Goal: Task Accomplishment & Management: Use online tool/utility

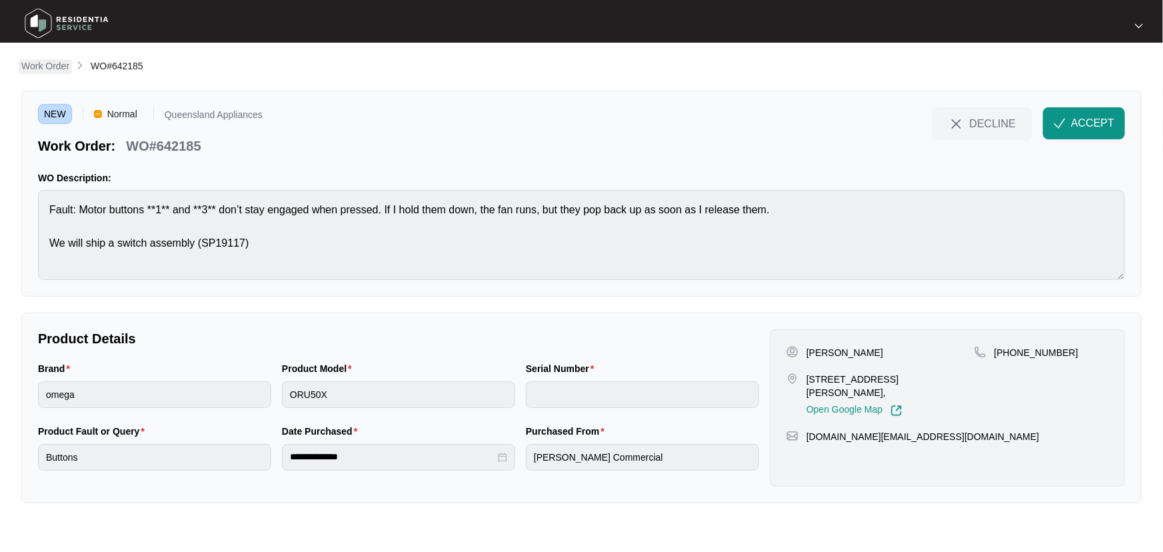
drag, startPoint x: 0, startPoint y: 0, endPoint x: 67, endPoint y: 70, distance: 96.7
click at [67, 70] on p "Work Order" at bounding box center [45, 65] width 48 height 13
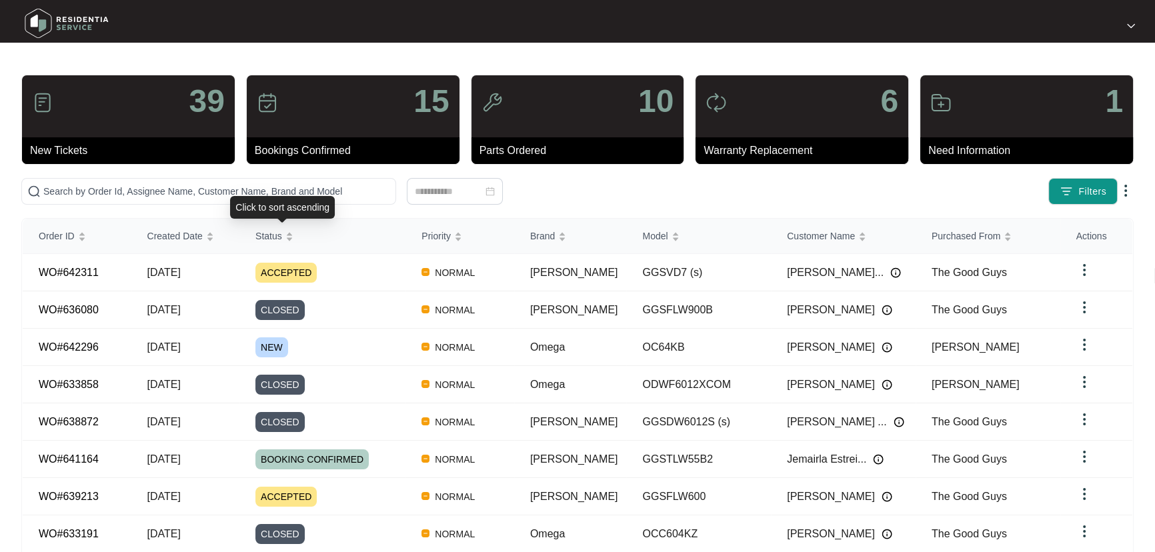
click at [256, 198] on div "Click to sort ascending" at bounding box center [282, 207] width 105 height 23
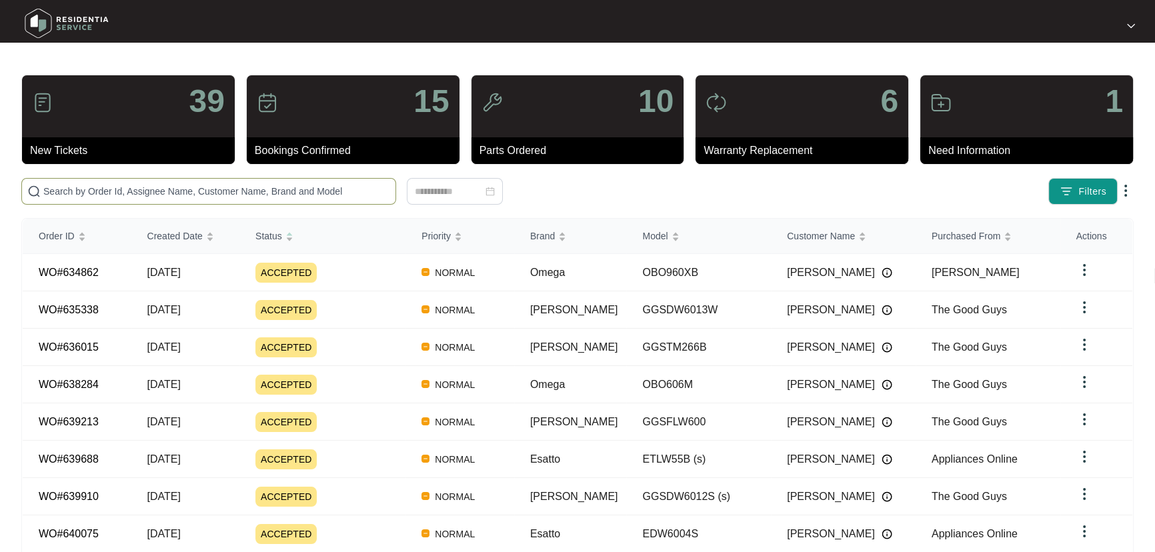
click at [255, 191] on input "text" at bounding box center [216, 191] width 347 height 15
paste input "639910"
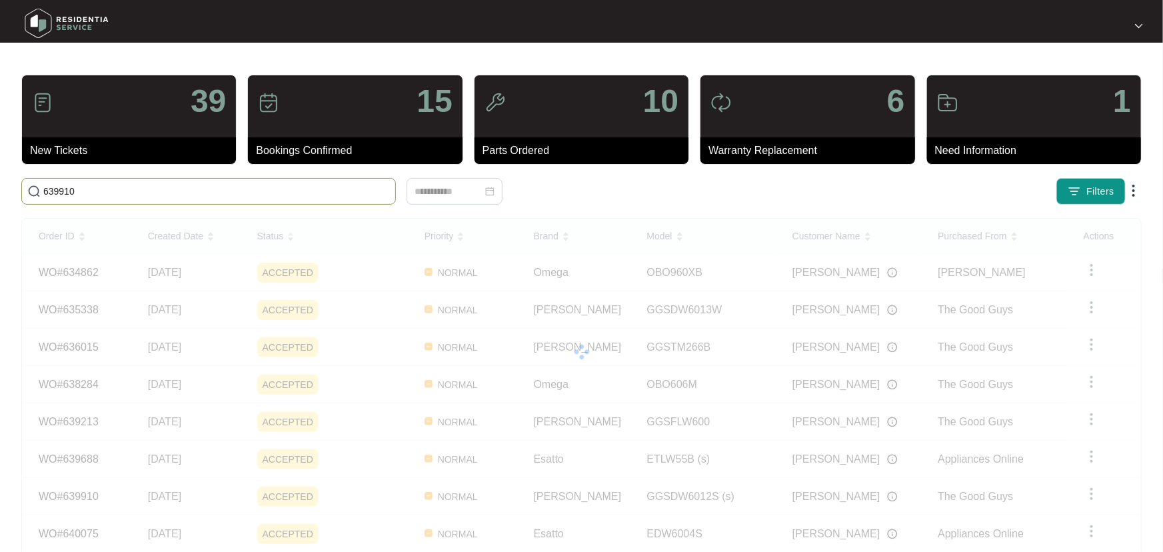
type input "639910"
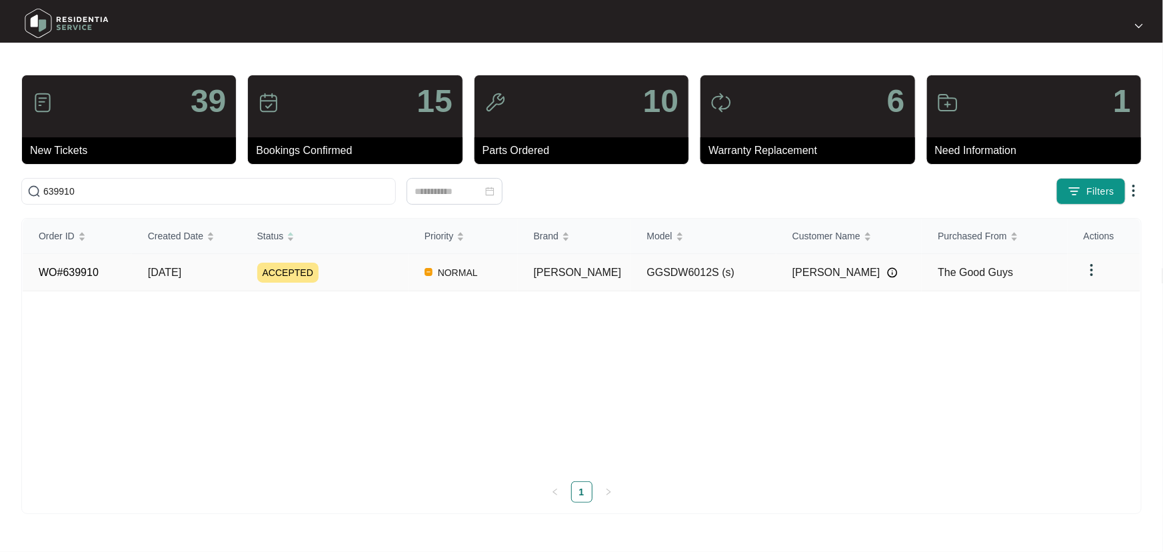
click at [373, 269] on div "ACCEPTED" at bounding box center [332, 273] width 151 height 20
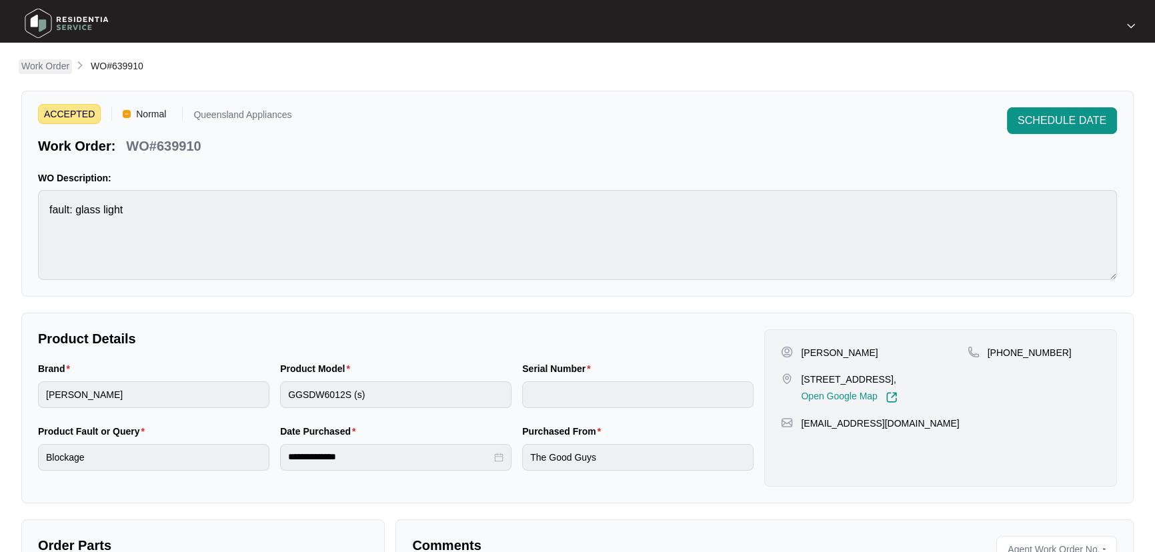
click at [53, 69] on p "Work Order" at bounding box center [45, 65] width 48 height 13
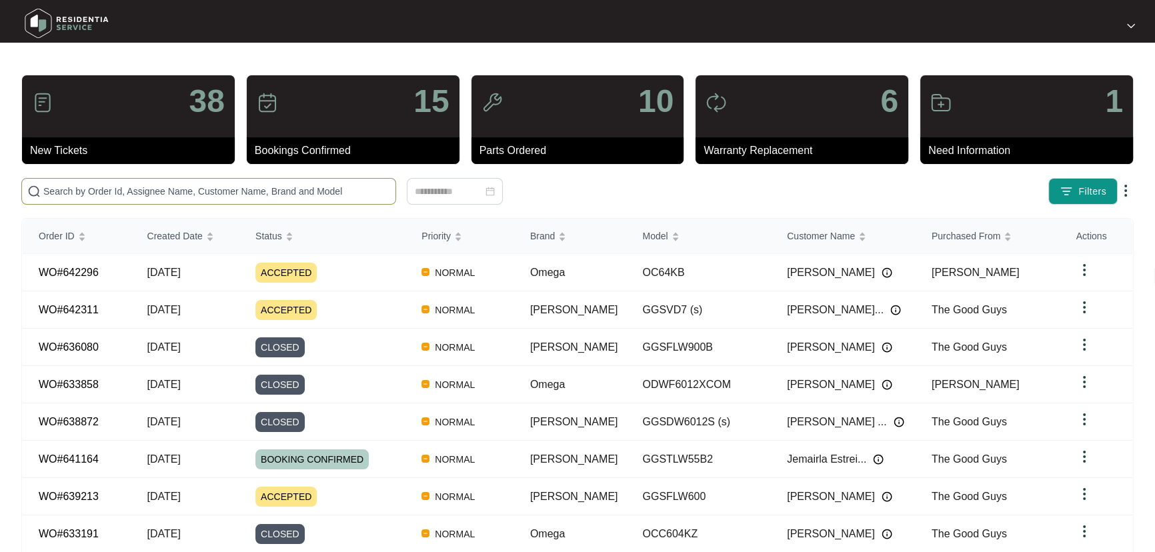
click at [152, 193] on input "text" at bounding box center [216, 191] width 347 height 15
paste input "642311"
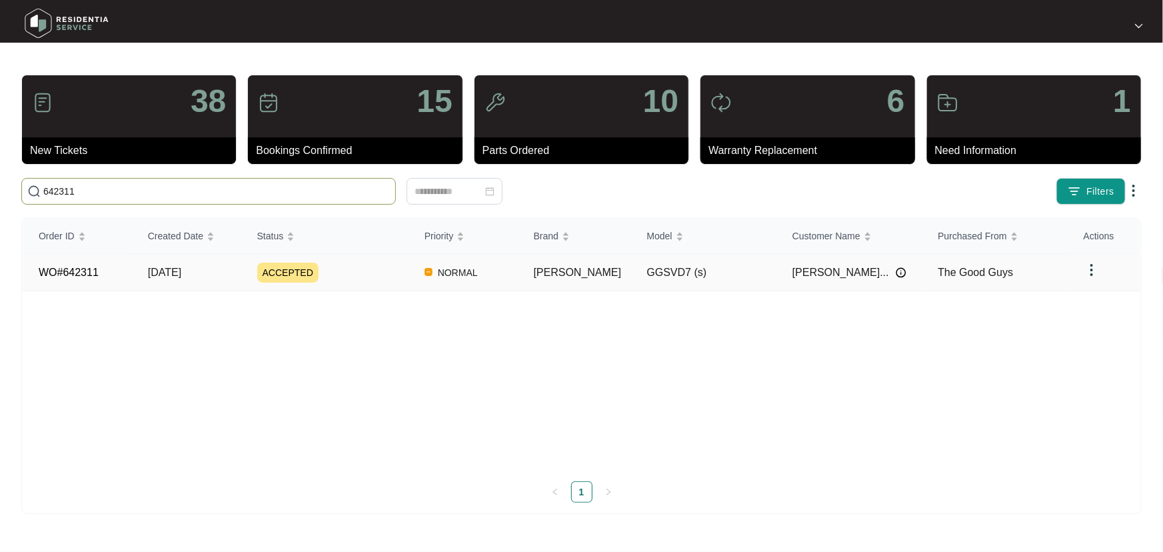
type input "642311"
click at [367, 270] on div "ACCEPTED" at bounding box center [332, 273] width 151 height 20
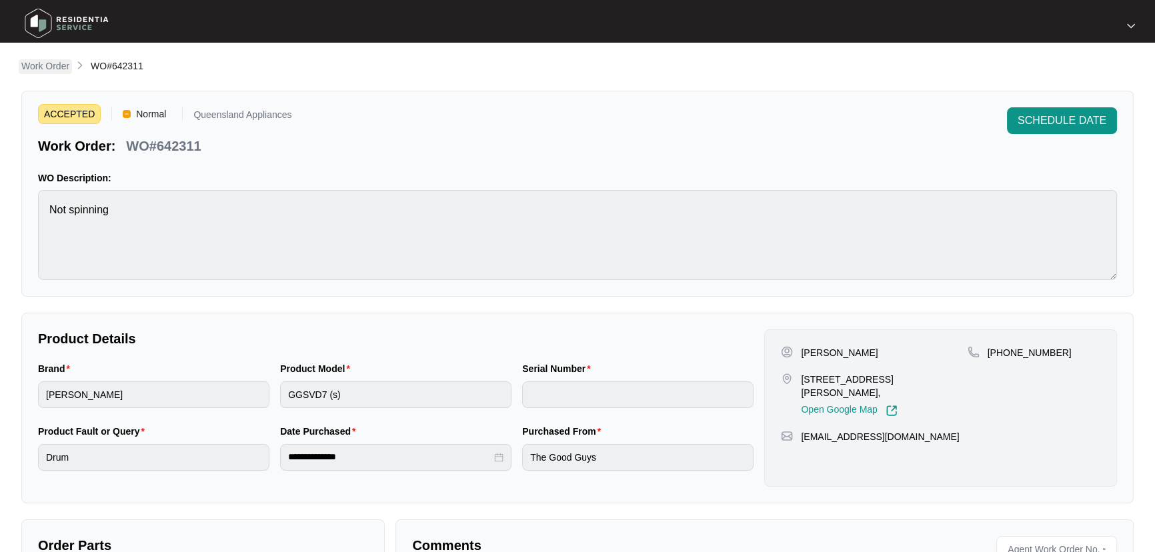
click at [45, 72] on p "Work Order" at bounding box center [45, 65] width 48 height 13
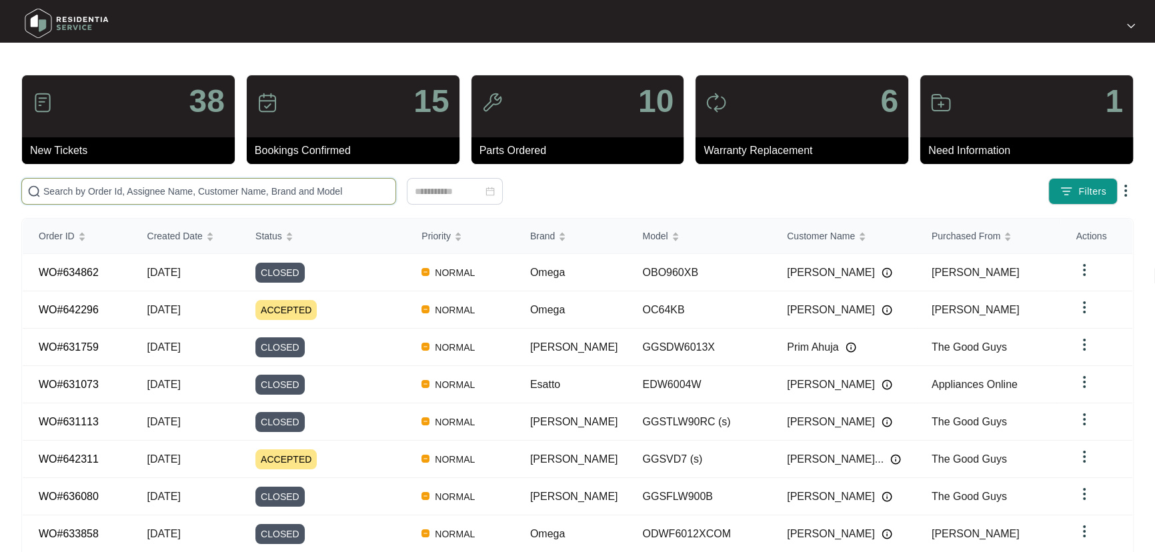
click at [133, 194] on input "text" at bounding box center [216, 191] width 347 height 15
paste input "642296"
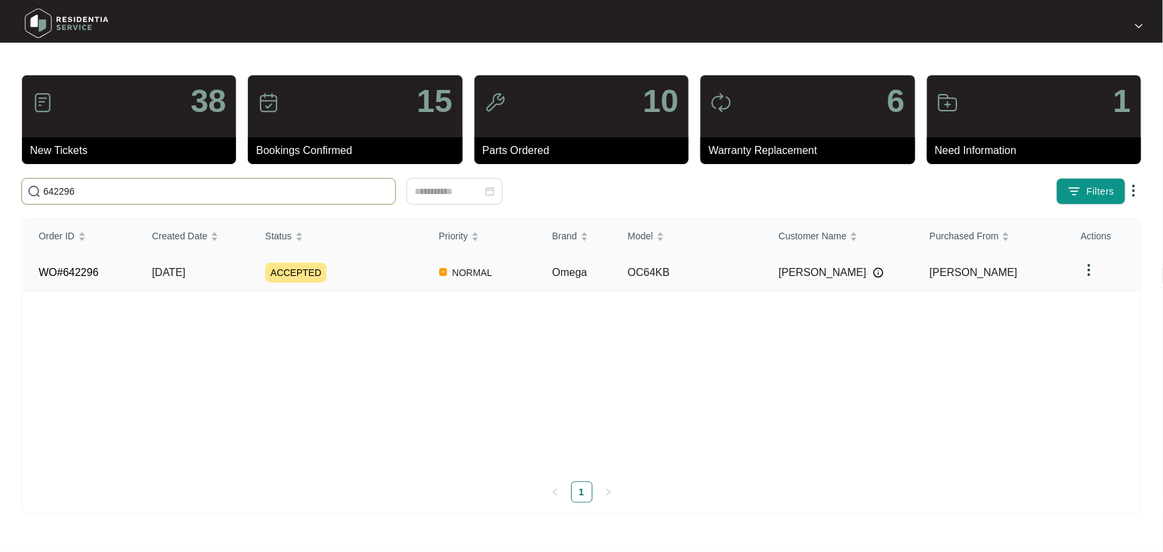
type input "642296"
click at [385, 273] on div "ACCEPTED" at bounding box center [344, 273] width 158 height 20
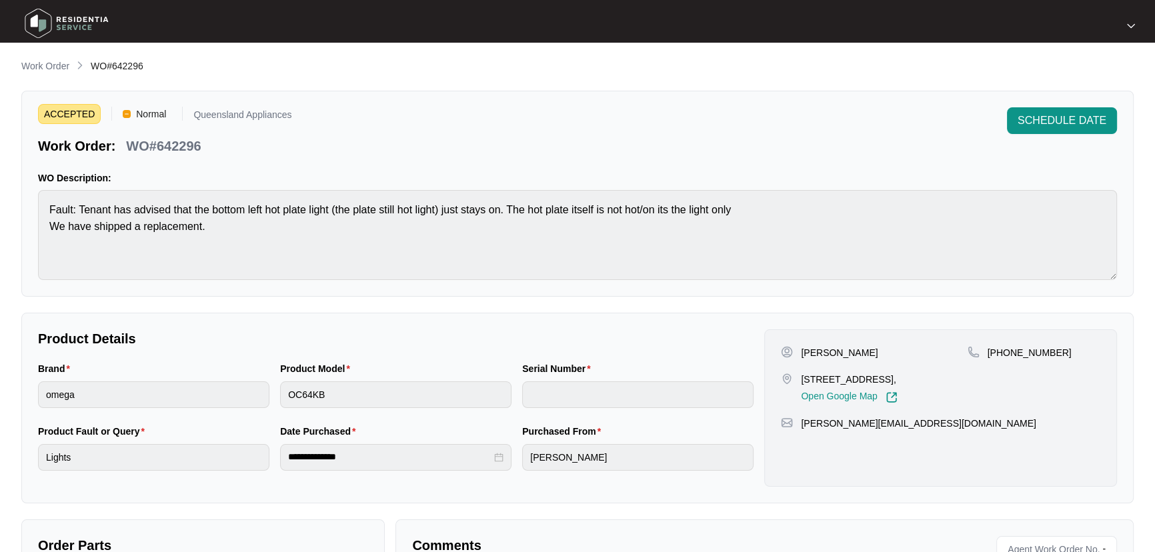
drag, startPoint x: 60, startPoint y: 61, endPoint x: 102, endPoint y: 67, distance: 42.4
click at [60, 61] on p "Work Order" at bounding box center [45, 65] width 48 height 13
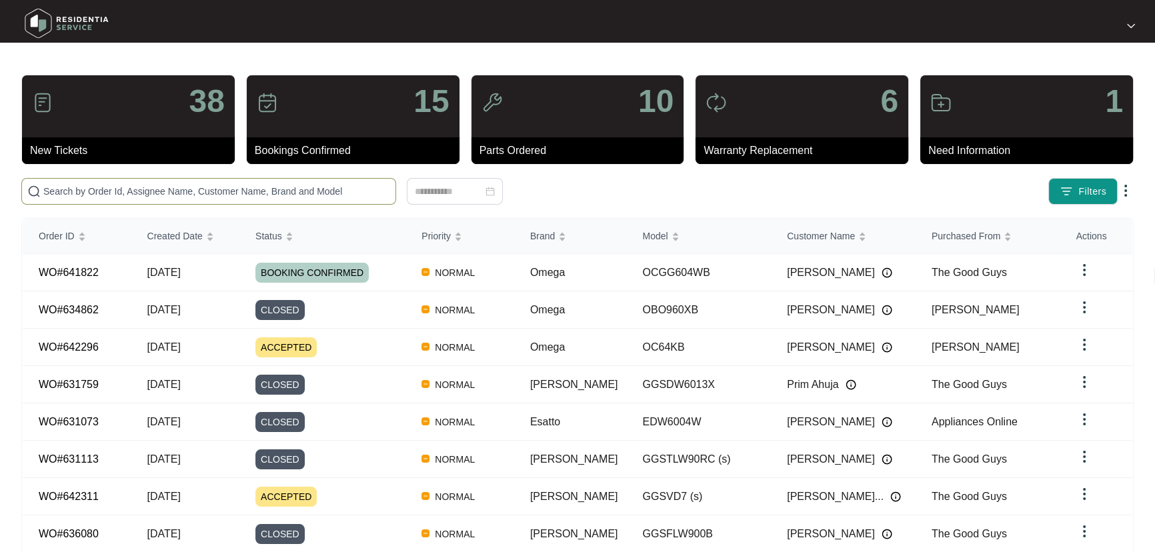
click at [215, 191] on input "text" at bounding box center [216, 191] width 347 height 15
paste input "642311"
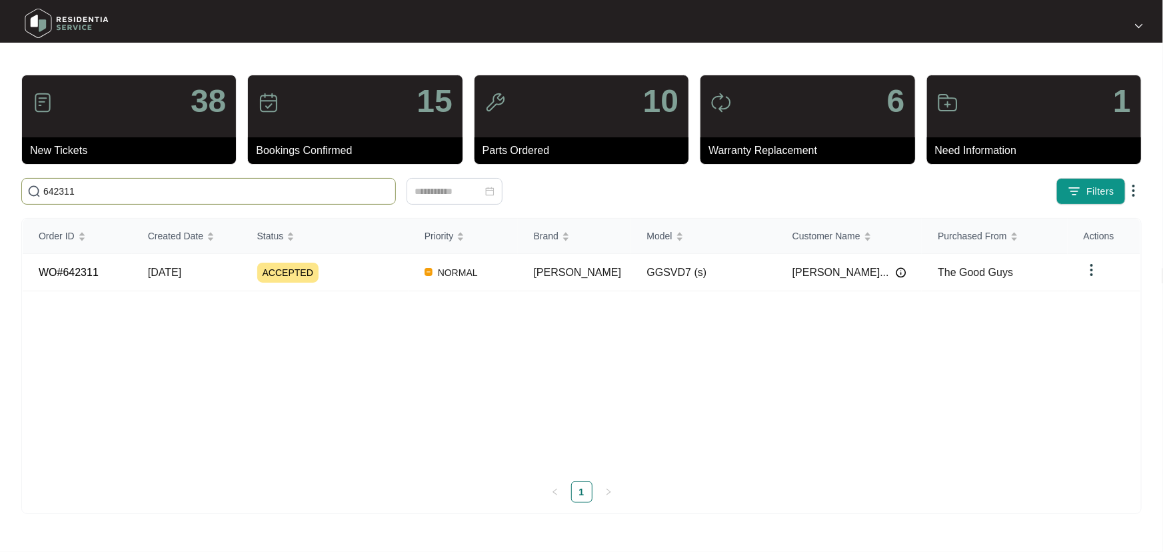
type input "642311"
click at [408, 269] on div "ACCEPTED" at bounding box center [332, 273] width 151 height 20
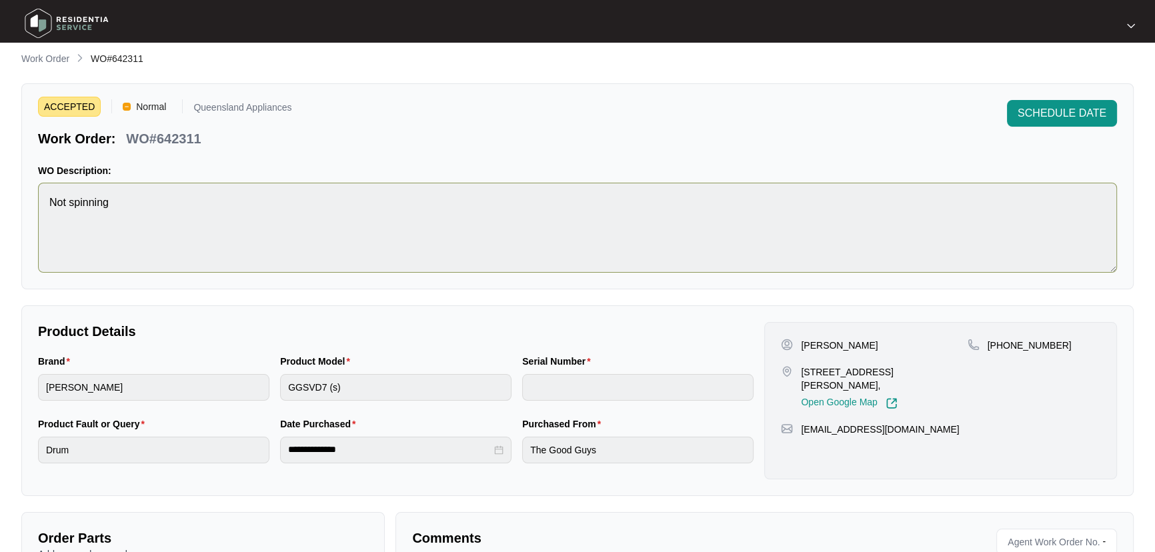
scroll to position [197, 0]
